Goal: Task Accomplishment & Management: Use online tool/utility

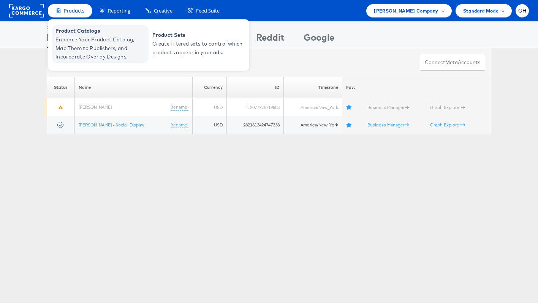
click at [87, 37] on span "Enhance Your Product Catalog, Map Them to Publishers, and Incorporate Overlay D…" at bounding box center [100, 48] width 91 height 26
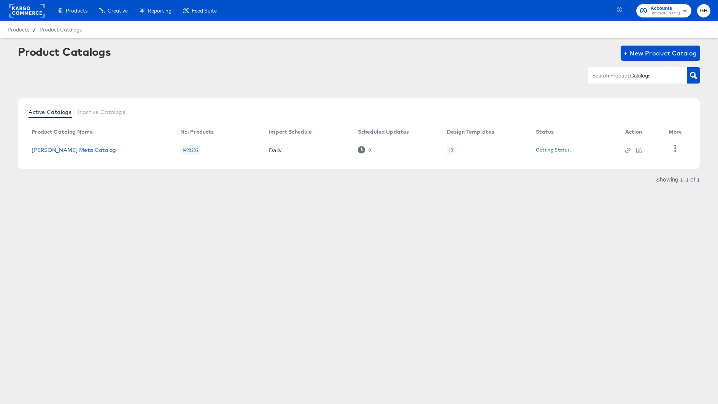
click at [29, 6] on rect at bounding box center [27, 11] width 35 height 14
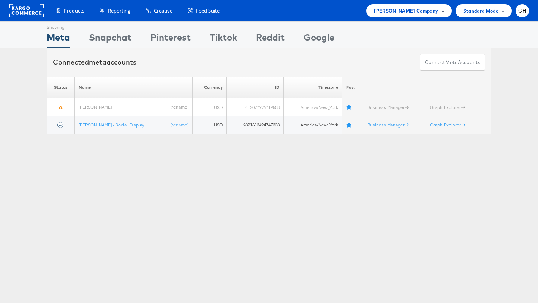
click at [413, 13] on span "[PERSON_NAME] Company" at bounding box center [406, 11] width 64 height 8
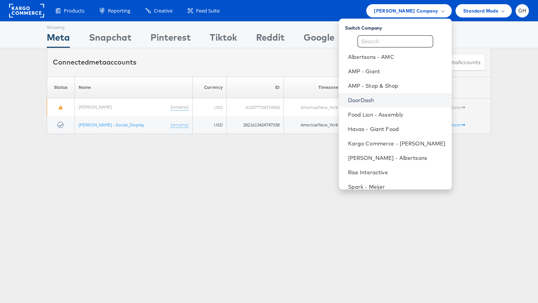
click at [401, 103] on link "DoorDash" at bounding box center [397, 101] width 98 height 8
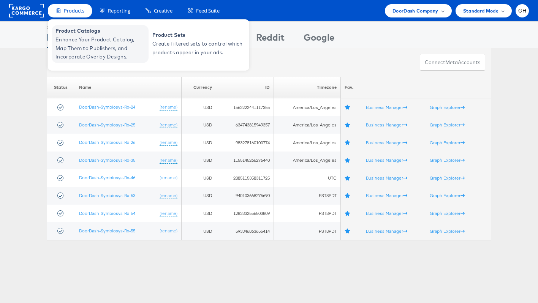
click at [71, 48] on span "Enhance Your Product Catalog, Map Them to Publishers, and Incorporate Overlay D…" at bounding box center [100, 48] width 91 height 26
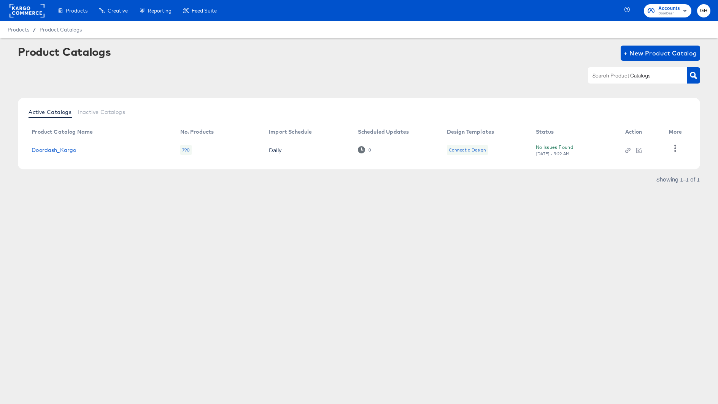
click at [478, 148] on div "Connect a Design" at bounding box center [467, 150] width 37 height 6
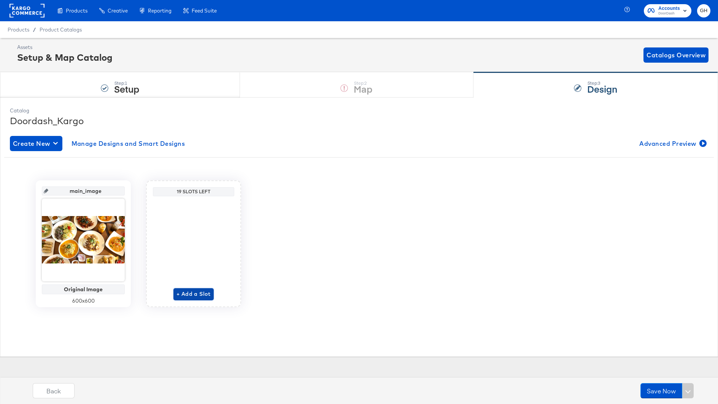
click at [184, 294] on span "+ Add a Slot" at bounding box center [193, 295] width 34 height 10
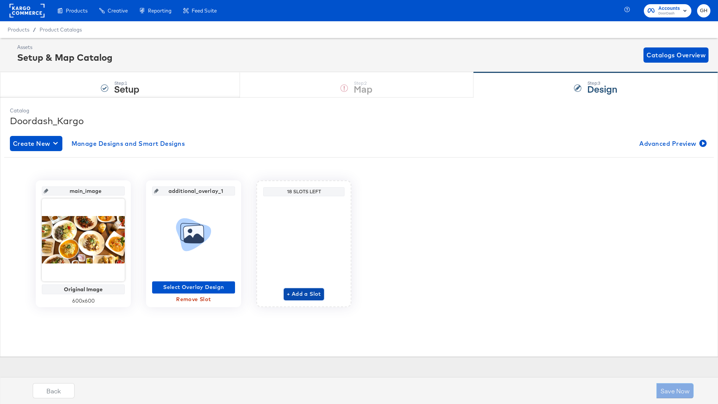
click at [307, 295] on span "+ Add a Slot" at bounding box center [304, 295] width 34 height 10
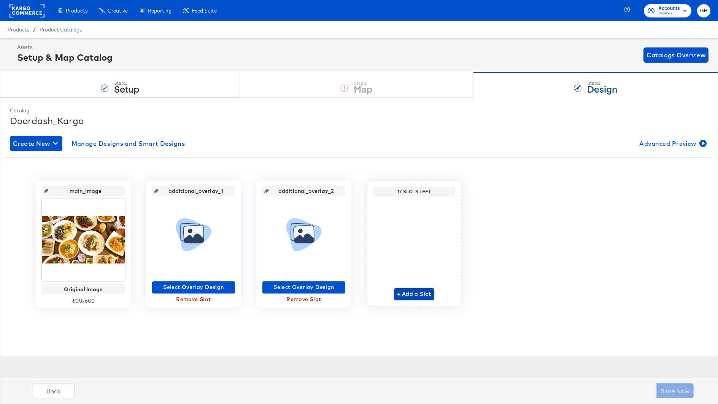
click at [411, 296] on span "+ Add a Slot" at bounding box center [414, 295] width 34 height 10
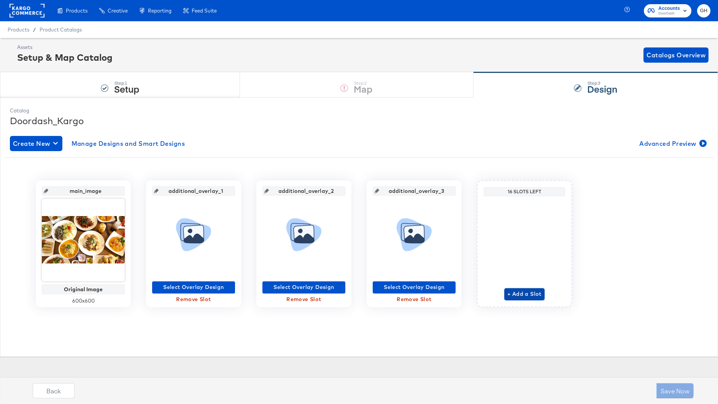
click at [517, 292] on span "+ Add a Slot" at bounding box center [524, 295] width 34 height 10
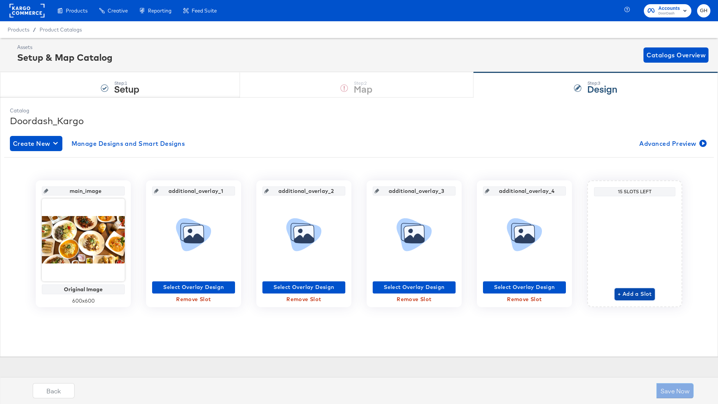
click at [637, 296] on span "+ Add a Slot" at bounding box center [634, 295] width 34 height 10
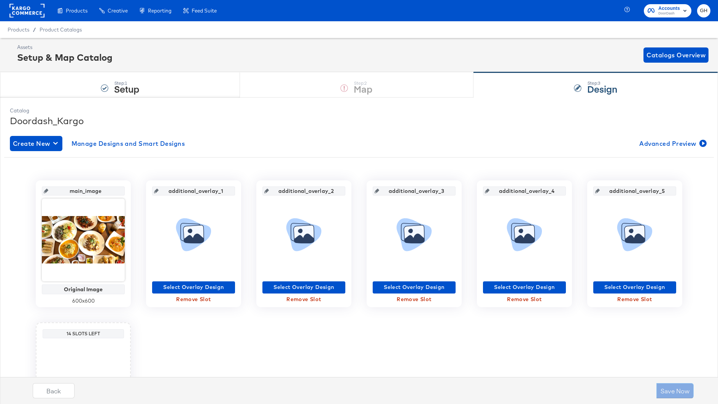
click at [198, 237] on icon at bounding box center [194, 238] width 20 height 9
click at [190, 284] on span "Select Overlay Design" at bounding box center [193, 288] width 77 height 10
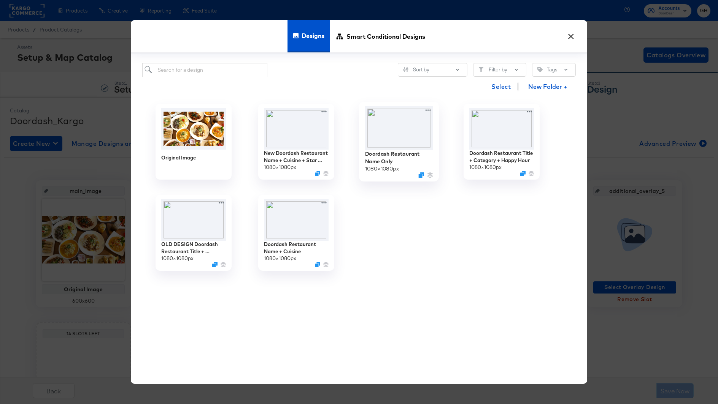
click at [389, 142] on img at bounding box center [399, 128] width 68 height 44
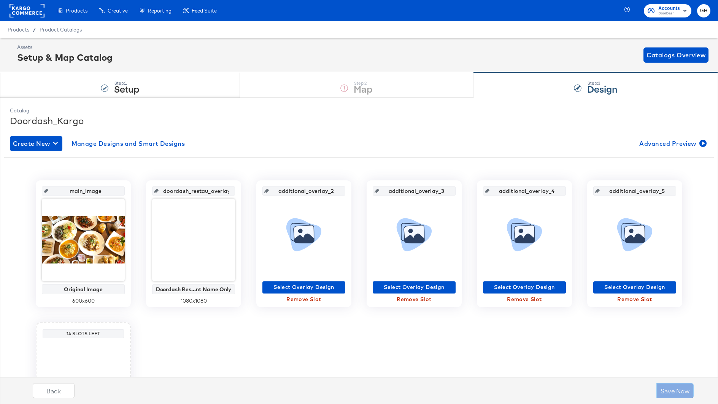
click at [158, 190] on icon at bounding box center [156, 191] width 5 height 5
click at [159, 191] on icon at bounding box center [156, 191] width 5 height 5
click at [179, 191] on input "doordash_restau_overlay_1" at bounding box center [196, 188] width 75 height 21
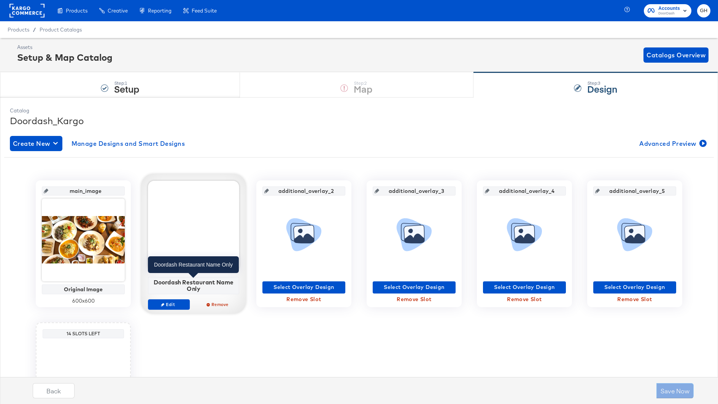
click at [194, 284] on div "Doordash Restaurant Name Only" at bounding box center [193, 285] width 87 height 13
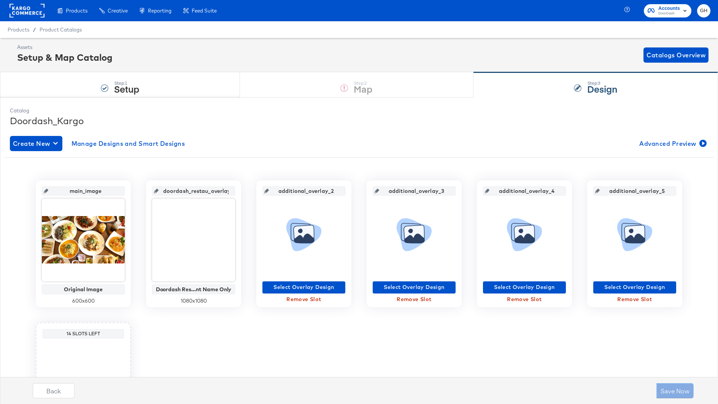
click at [231, 339] on div "main_image Original Image 600 x 600 doordash_restau_overlay_1 Doordash Res...nt…" at bounding box center [358, 315] width 709 height 269
click at [281, 287] on span "Select Overlay Design" at bounding box center [303, 288] width 77 height 10
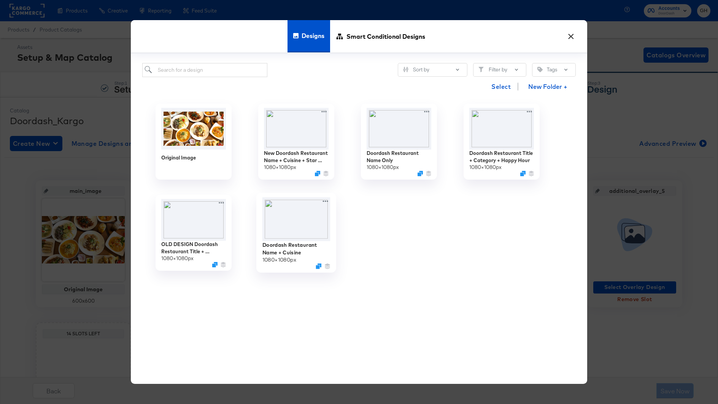
click at [289, 217] on img at bounding box center [296, 220] width 68 height 44
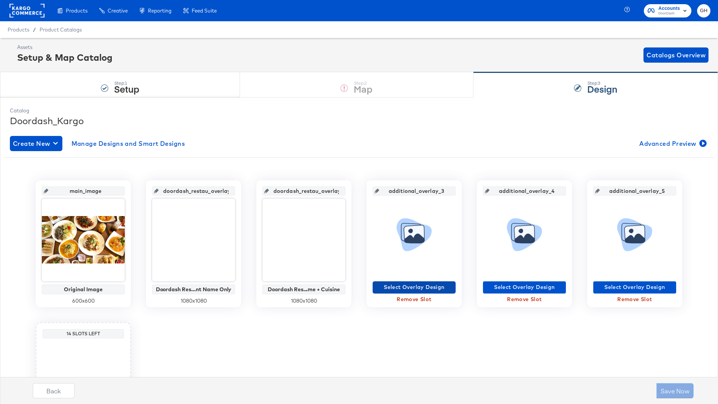
click at [403, 290] on span "Select Overlay Design" at bounding box center [414, 288] width 77 height 10
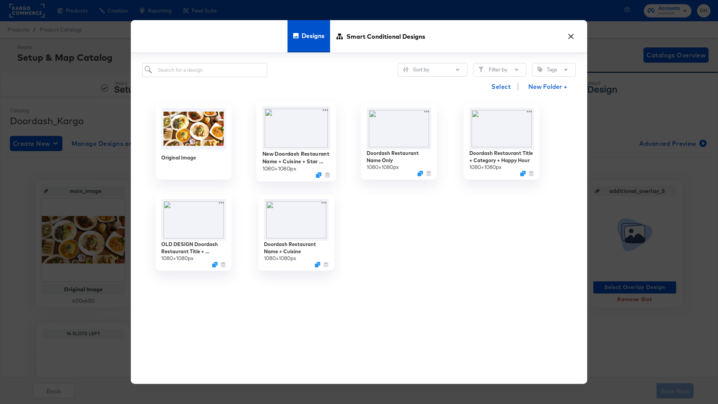
click at [298, 134] on img at bounding box center [296, 128] width 68 height 44
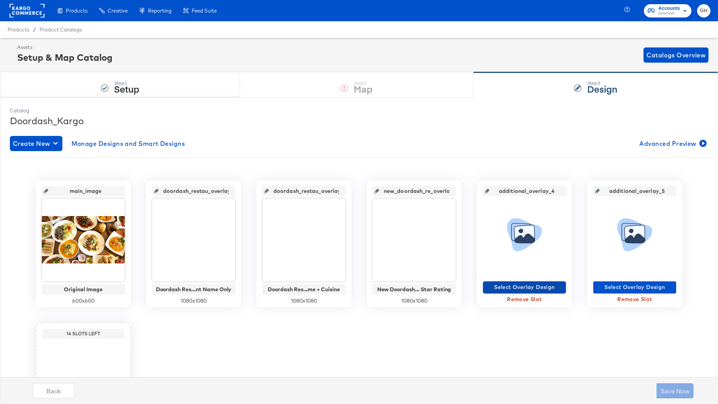
click at [525, 285] on span "Select Overlay Design" at bounding box center [524, 288] width 77 height 10
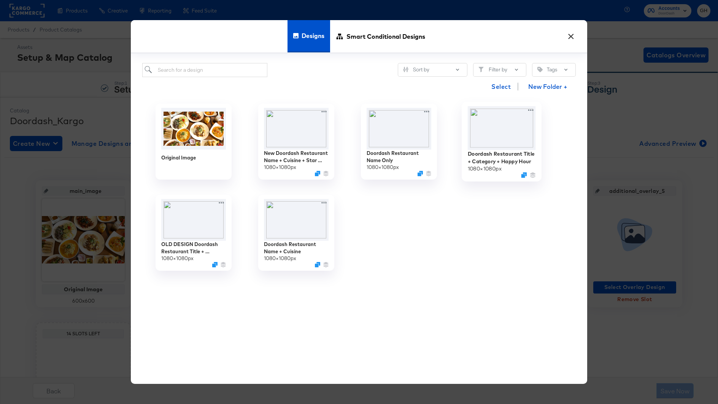
click at [510, 119] on img at bounding box center [502, 128] width 68 height 44
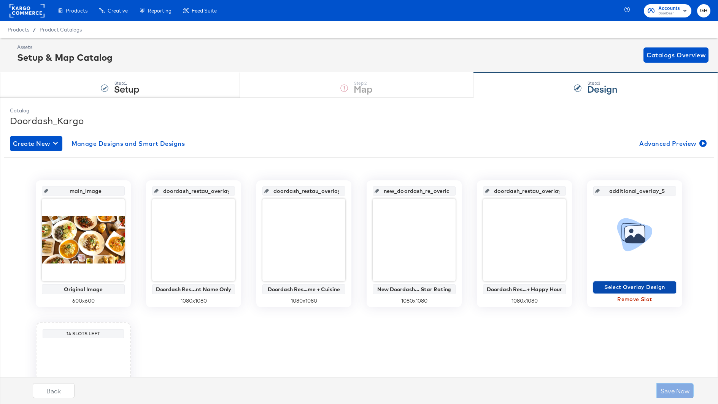
click at [627, 286] on span "Select Overlay Design" at bounding box center [634, 288] width 77 height 10
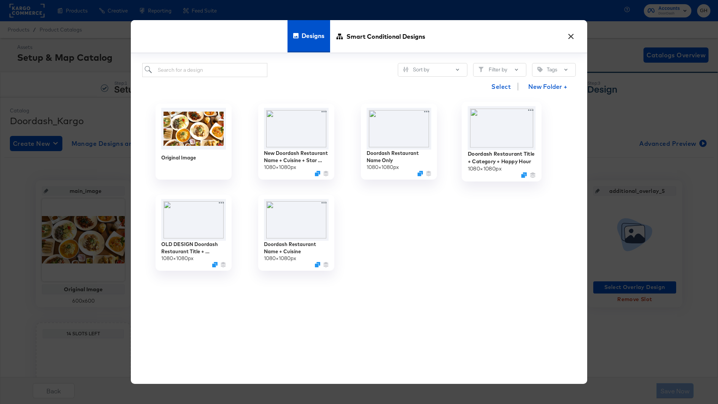
click at [519, 140] on img at bounding box center [502, 128] width 68 height 44
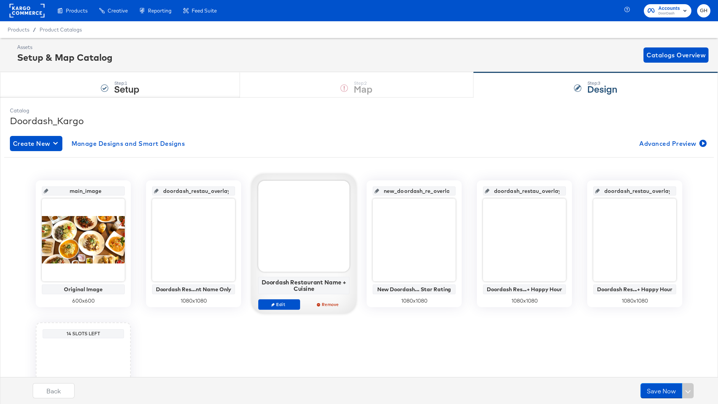
scroll to position [100, 0]
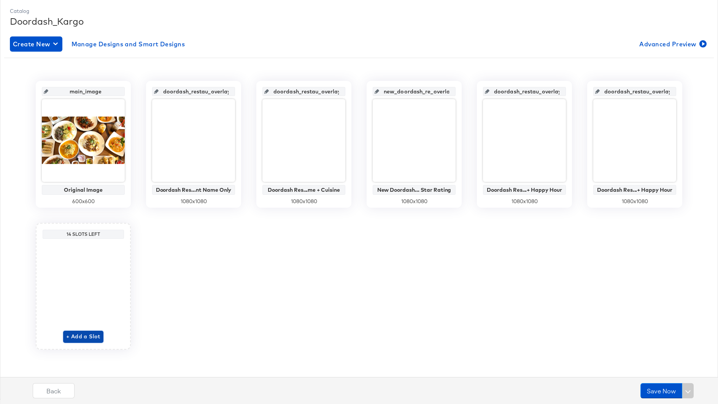
click at [75, 339] on span "+ Add a Slot" at bounding box center [83, 337] width 34 height 10
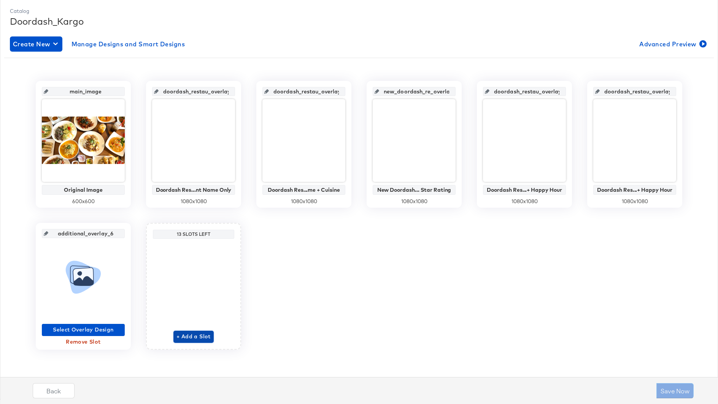
click at [188, 333] on span "+ Add a Slot" at bounding box center [193, 337] width 34 height 10
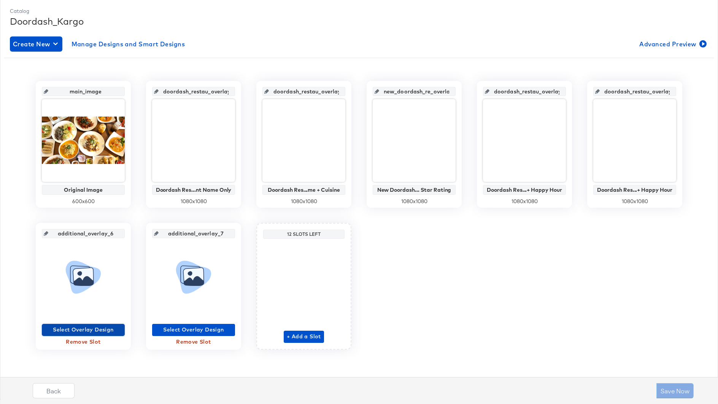
click at [93, 331] on span "Select Overlay Design" at bounding box center [83, 330] width 77 height 10
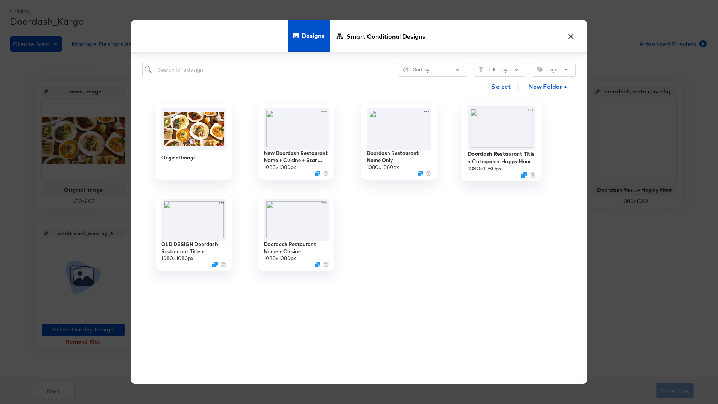
click at [500, 140] on img at bounding box center [502, 128] width 68 height 44
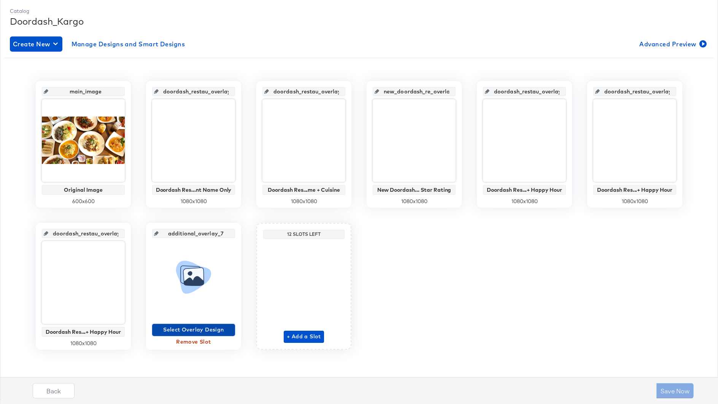
click at [219, 332] on span "Select Overlay Design" at bounding box center [193, 330] width 77 height 10
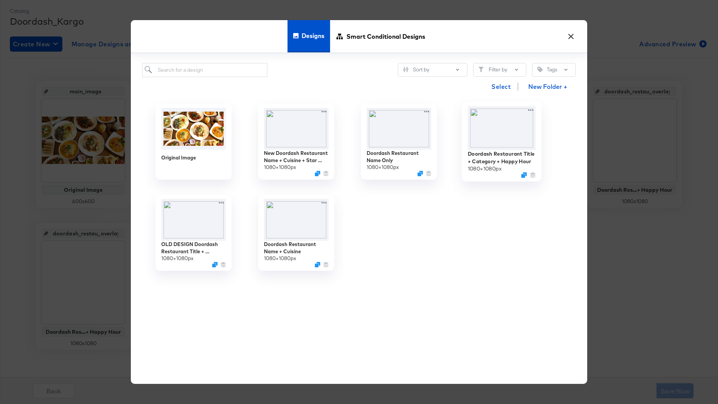
click at [506, 146] on img at bounding box center [502, 128] width 68 height 44
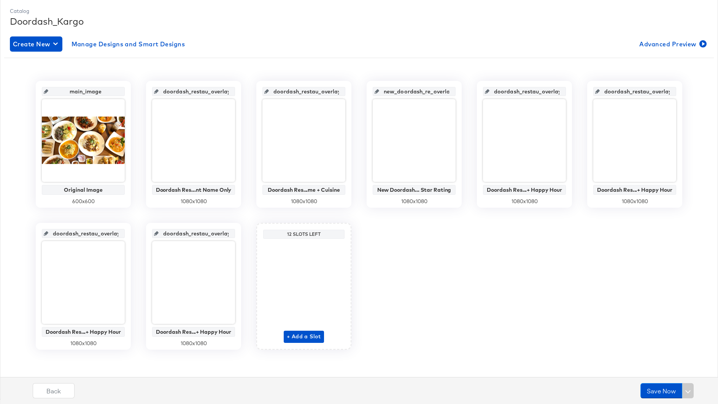
click at [488, 90] on div "doordash_restau_overlay_4" at bounding box center [524, 91] width 83 height 9
click at [489, 90] on icon at bounding box center [487, 91] width 5 height 5
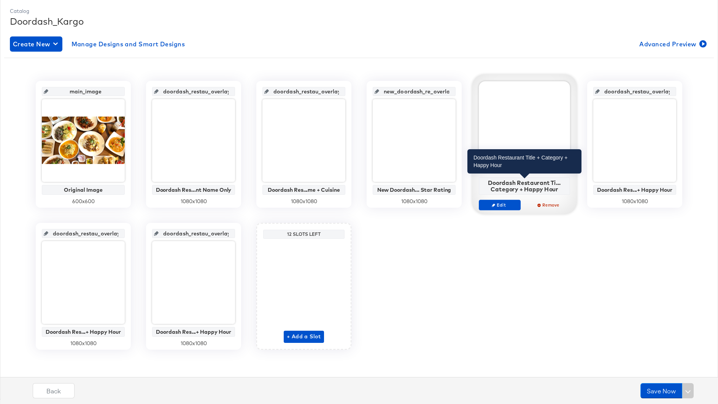
click at [531, 187] on div "Doordash Restaurant Ti... Category + Happy Hour" at bounding box center [524, 185] width 87 height 13
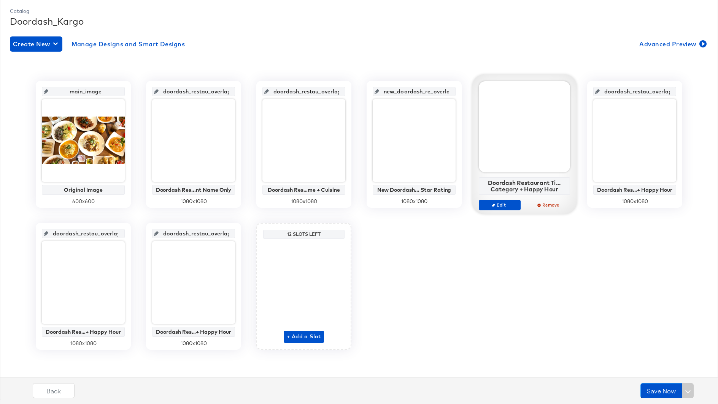
click at [545, 193] on div "Doordash Restaurant Ti... Category + Happy Hour" at bounding box center [524, 186] width 91 height 17
click at [511, 207] on span "Edit" at bounding box center [499, 205] width 35 height 6
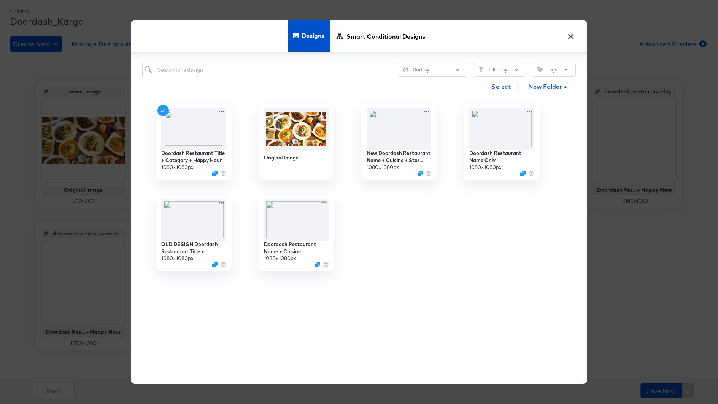
click at [569, 35] on button "×" at bounding box center [571, 35] width 14 height 14
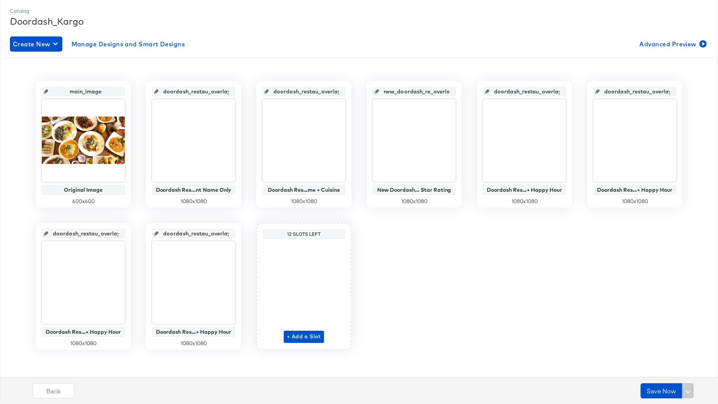
click at [554, 90] on input "doordash_restau_overlay_4" at bounding box center [526, 88] width 75 height 21
type input "ha"
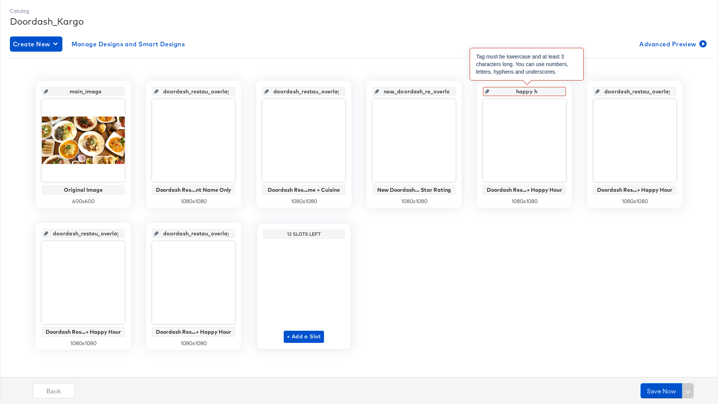
type input "happy"
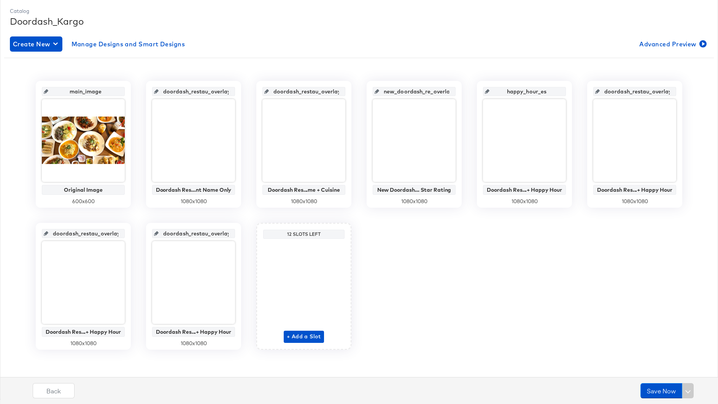
type input "happy_hour_est"
click at [626, 92] on input "doordash_restau_overlay_5" at bounding box center [636, 88] width 75 height 21
type input "happy_hour_central"
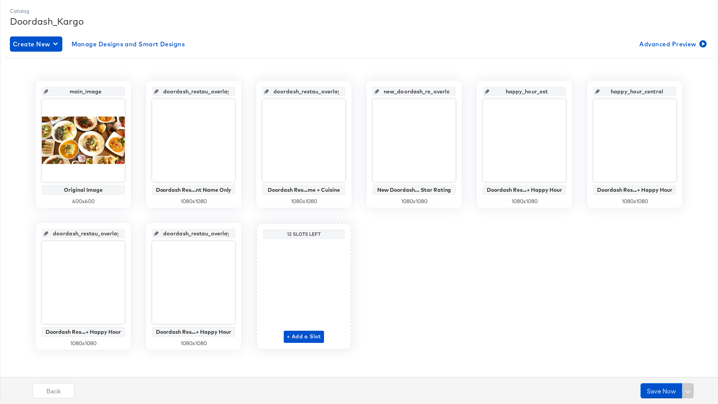
click at [48, 231] on icon at bounding box center [46, 233] width 5 height 5
click at [64, 233] on input "doordash_restau_overlay_6" at bounding box center [85, 230] width 75 height 21
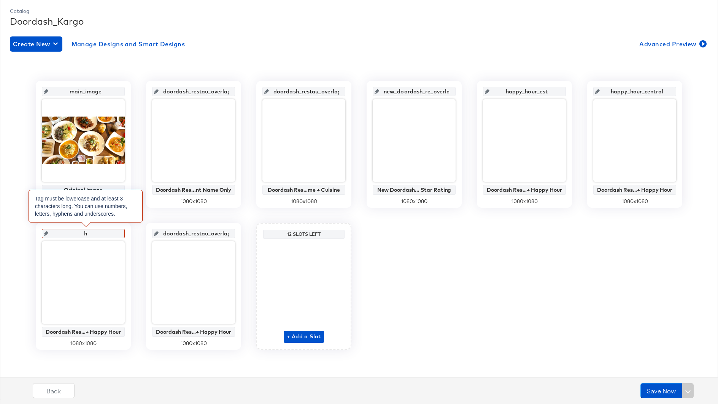
type input "ha"
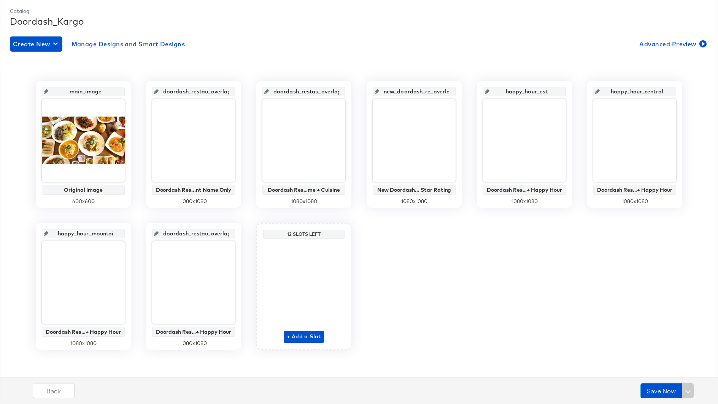
type input "happy_hour_mountain"
click at [187, 233] on input "doordash_restau_overlay_7" at bounding box center [196, 230] width 75 height 21
type input "happy_hour_pst"
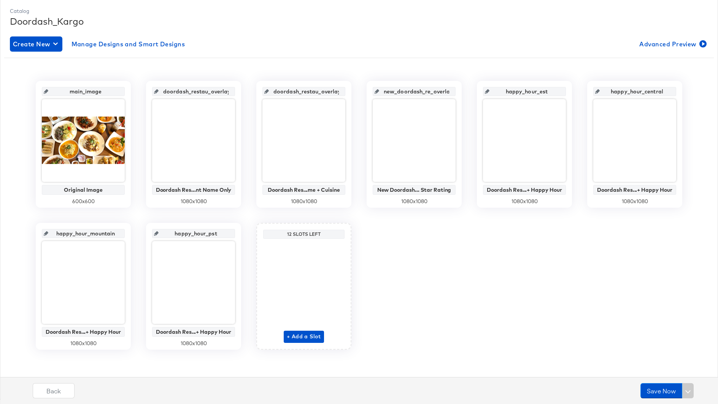
click at [418, 271] on div "main_image Original Image 600 x 600 doordash_restau_overlay_1 Doordash Res...nt…" at bounding box center [358, 215] width 709 height 269
click at [195, 92] on input "doordash_restau_overlay_1" at bounding box center [196, 88] width 75 height 21
type input "name_only"
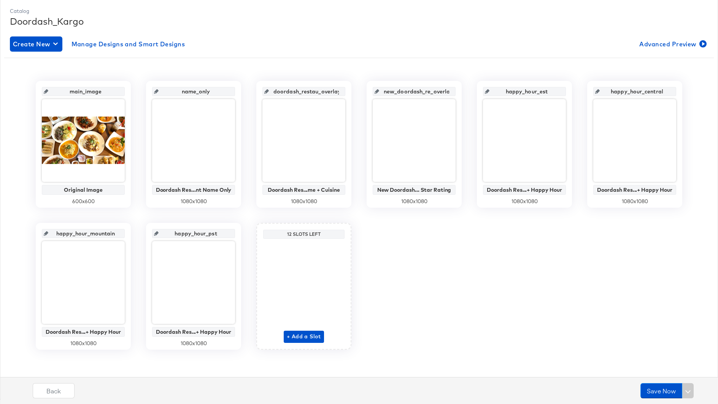
click at [269, 92] on icon at bounding box center [266, 91] width 5 height 5
click at [269, 90] on icon at bounding box center [266, 91] width 5 height 5
click at [295, 91] on input "doordash_restau_overlay_2" at bounding box center [306, 88] width 75 height 21
click at [296, 91] on input "doordash_restau_overlay_2" at bounding box center [306, 88] width 75 height 21
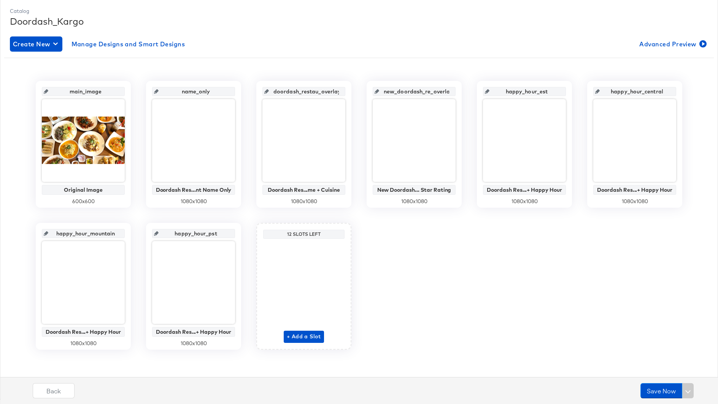
click at [296, 91] on input "doordash_restau_overlay_2" at bounding box center [306, 88] width 75 height 21
type input "name_cuisine"
click at [382, 70] on div "main_image Original Image 600 x 600 name_only Doordash Res...nt Name Only 1080 …" at bounding box center [359, 213] width 698 height 298
click at [431, 273] on div "main_image Original Image 600 x 600 name_only Doordash Res...nt Name Only 1080 …" at bounding box center [358, 215] width 709 height 269
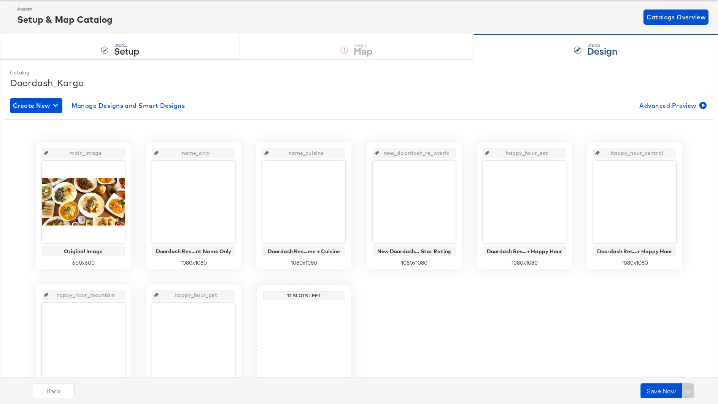
scroll to position [0, 0]
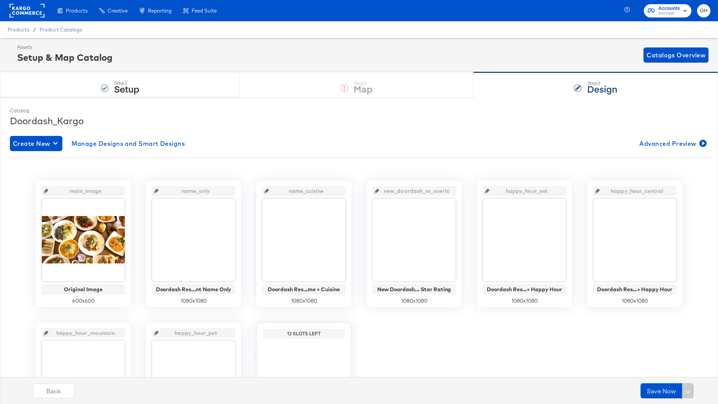
click at [379, 190] on icon at bounding box center [376, 191] width 5 height 5
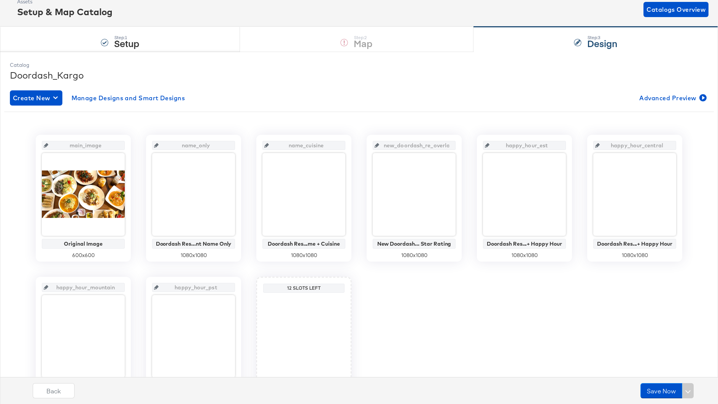
scroll to position [58, 0]
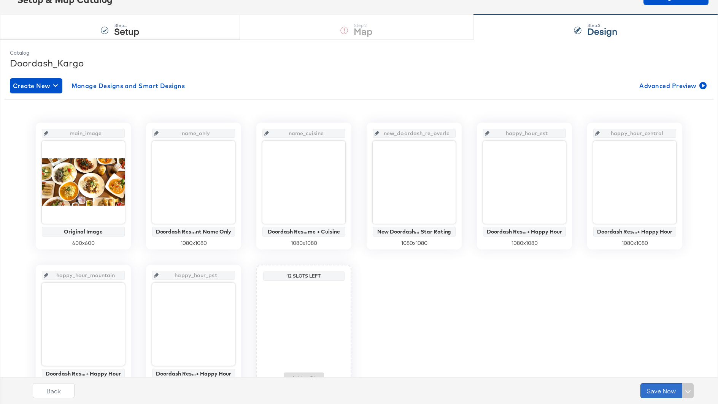
click at [657, 388] on button "Save Now" at bounding box center [661, 391] width 42 height 15
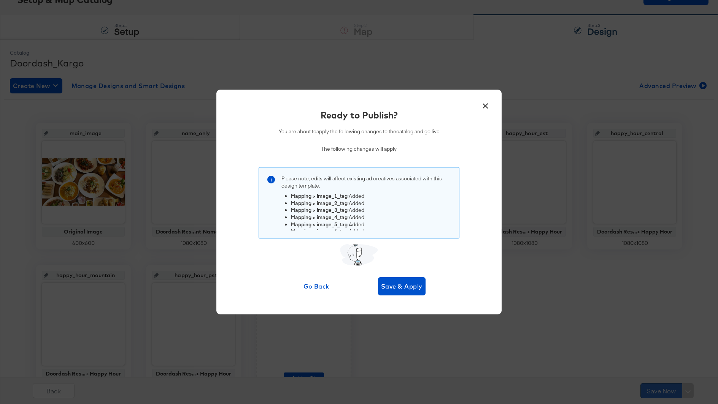
scroll to position [0, 0]
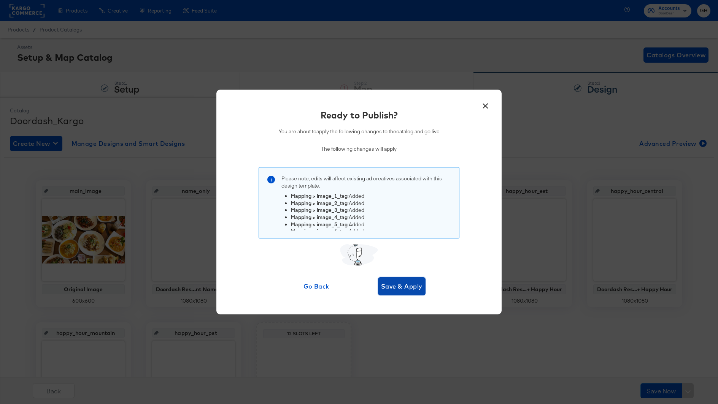
click at [417, 283] on span "Save & Apply" at bounding box center [401, 286] width 41 height 11
